Goal: Find specific page/section: Find specific page/section

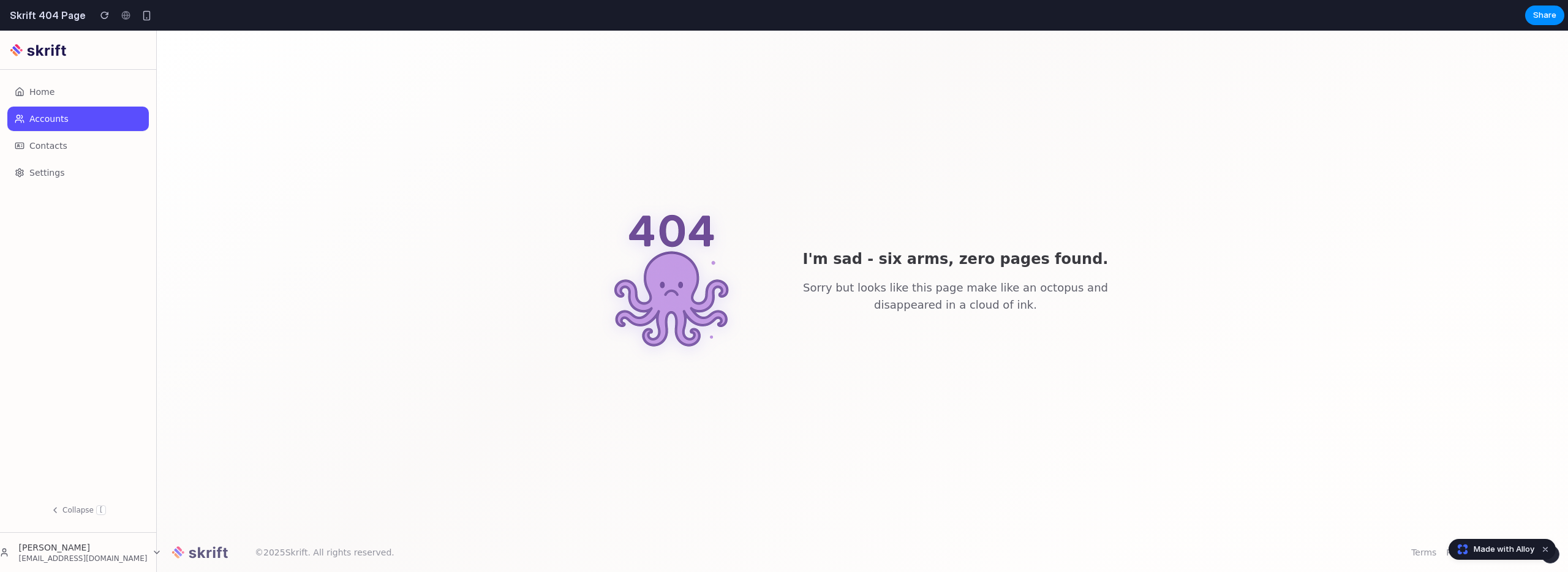
click at [673, 278] on img at bounding box center [672, 282] width 157 height 156
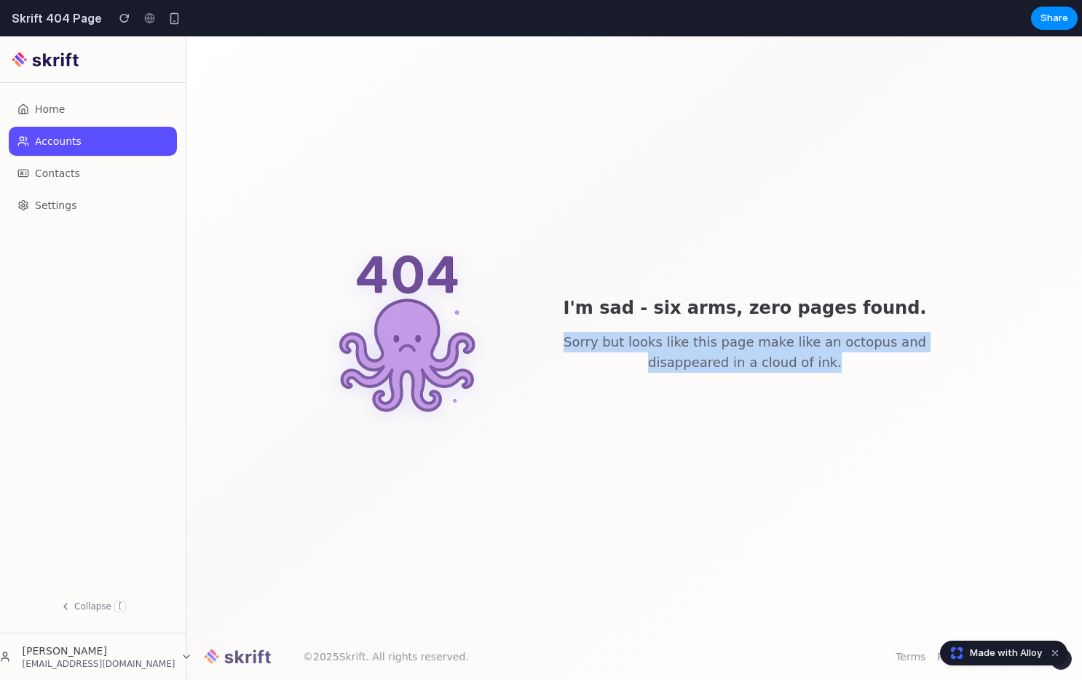
drag, startPoint x: 532, startPoint y: 346, endPoint x: 898, endPoint y: 366, distance: 366.7
click at [898, 366] on div "I'm sad - six arms, zero pages found. Sorry but looks like this page make like …" at bounding box center [634, 335] width 860 height 186
click at [809, 349] on p "Sorry but looks like this page make like an octopus and disappeared in a cloud …" at bounding box center [744, 352] width 419 height 41
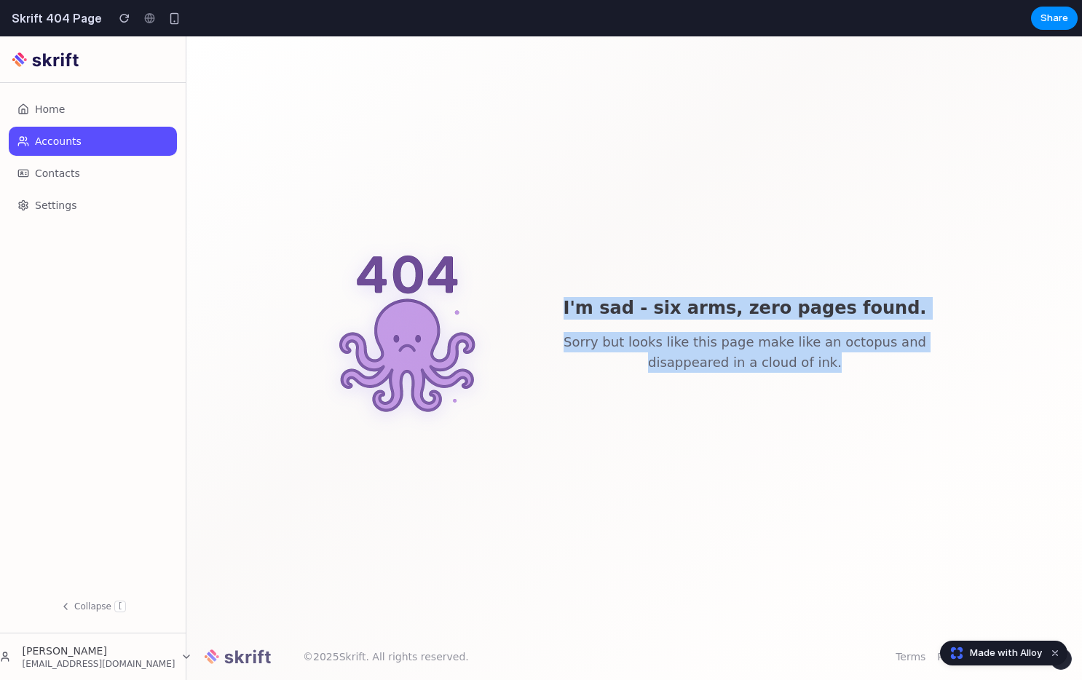
drag, startPoint x: 597, startPoint y: 309, endPoint x: 818, endPoint y: 376, distance: 231.2
click at [818, 376] on div "I'm sad - six arms, zero pages found. Sorry but looks like this page make like …" at bounding box center [634, 335] width 860 height 186
copy div "I'm sad - six arms, zero pages found. Sorry but looks like this page make like …"
click at [729, 341] on p "Sorry but looks like this page make like an octopus and disappeared in a cloud …" at bounding box center [744, 352] width 419 height 41
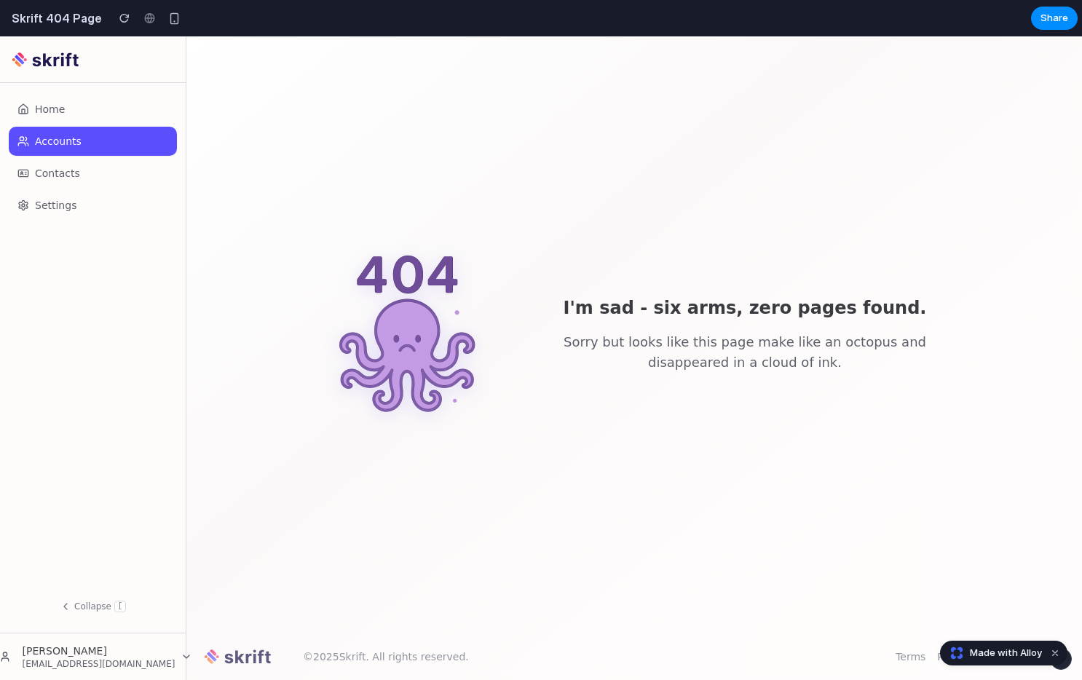
click at [696, 338] on p "Sorry but looks like this page make like an octopus and disappeared in a cloud …" at bounding box center [744, 352] width 419 height 41
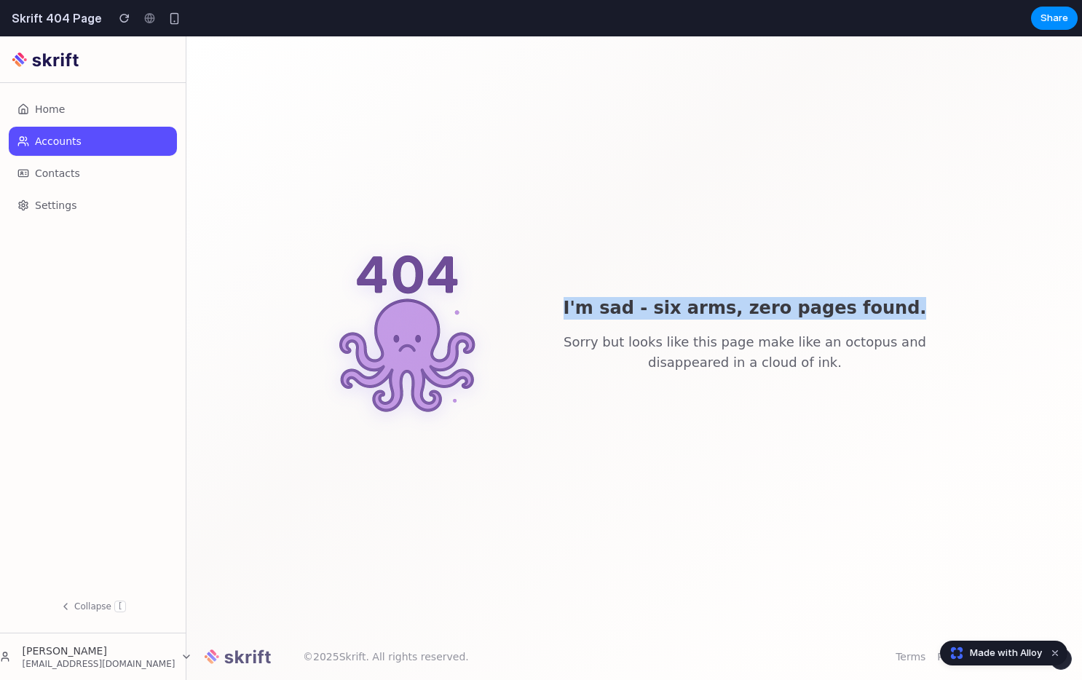
drag, startPoint x: 598, startPoint y: 313, endPoint x: 920, endPoint y: 313, distance: 321.7
click at [921, 313] on h1 "I'm sad - six arms, zero pages found." at bounding box center [744, 308] width 419 height 23
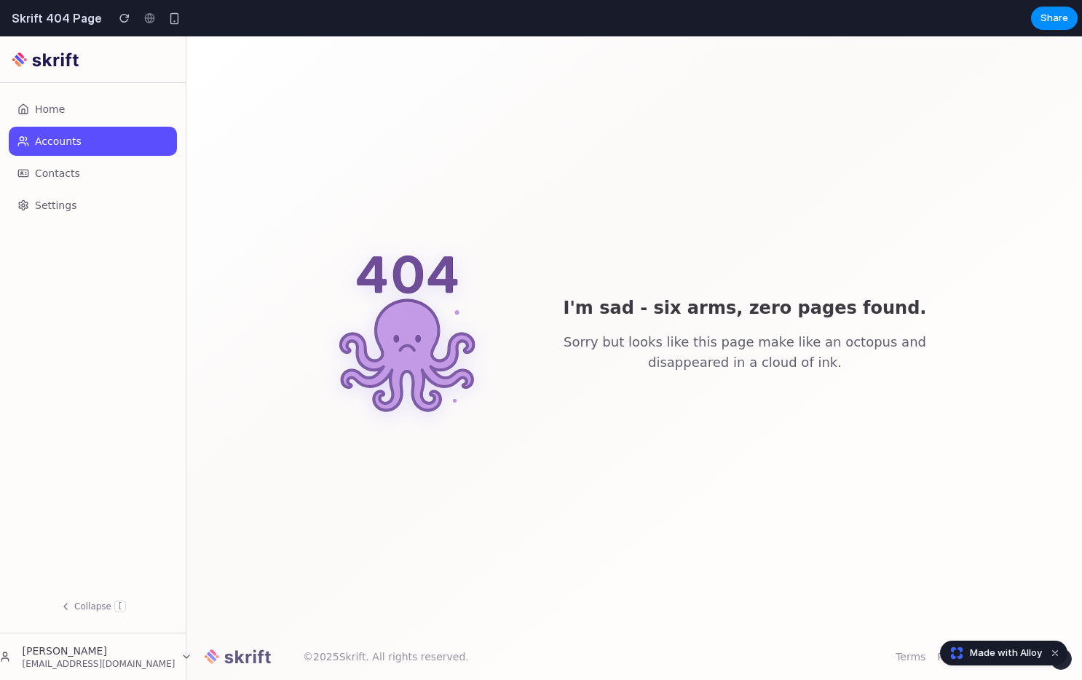
click at [1081, 328] on div "I'm sad - six arms, zero pages found. Sorry but looks like this page make like …" at bounding box center [633, 334] width 895 height 597
